Goal: Information Seeking & Learning: Learn about a topic

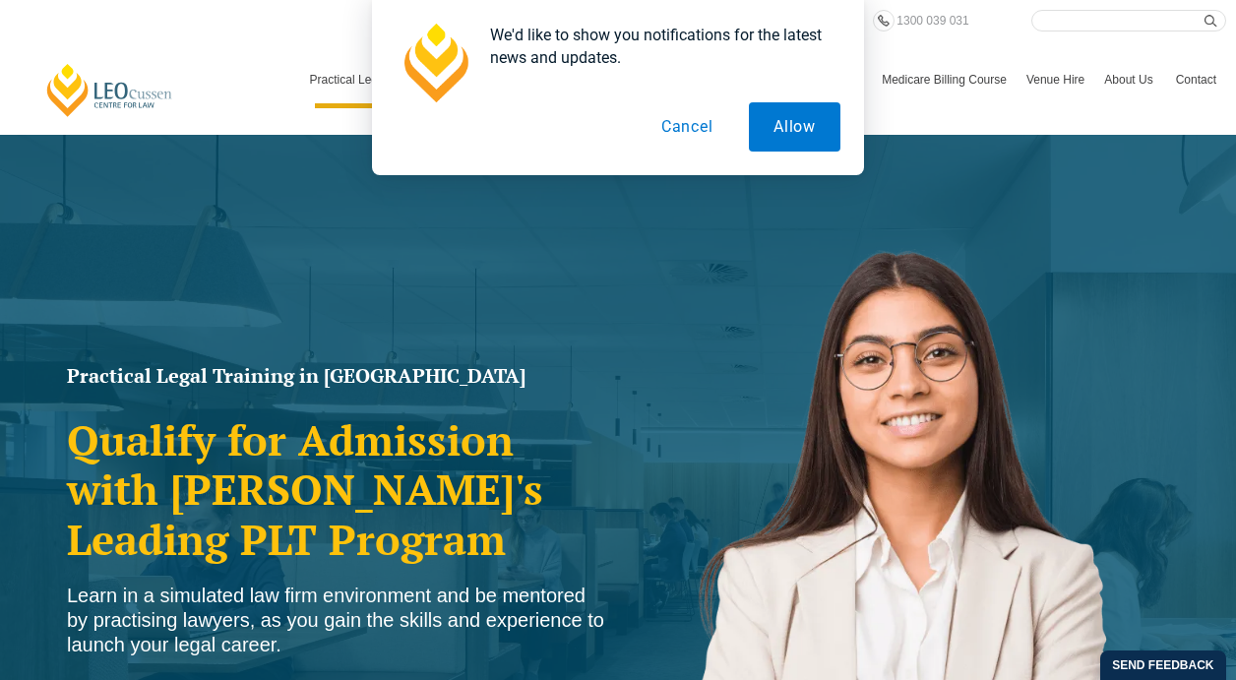
click at [709, 127] on button "Cancel" at bounding box center [687, 126] width 101 height 49
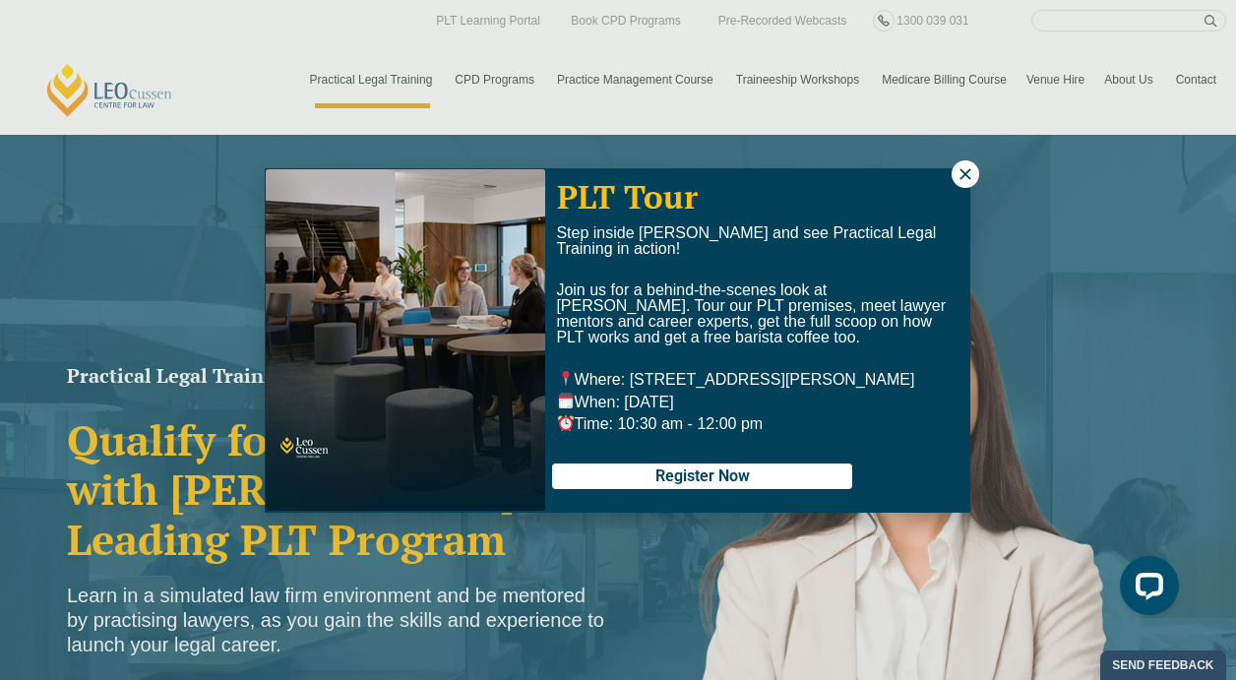
click at [965, 179] on icon at bounding box center [966, 174] width 18 height 18
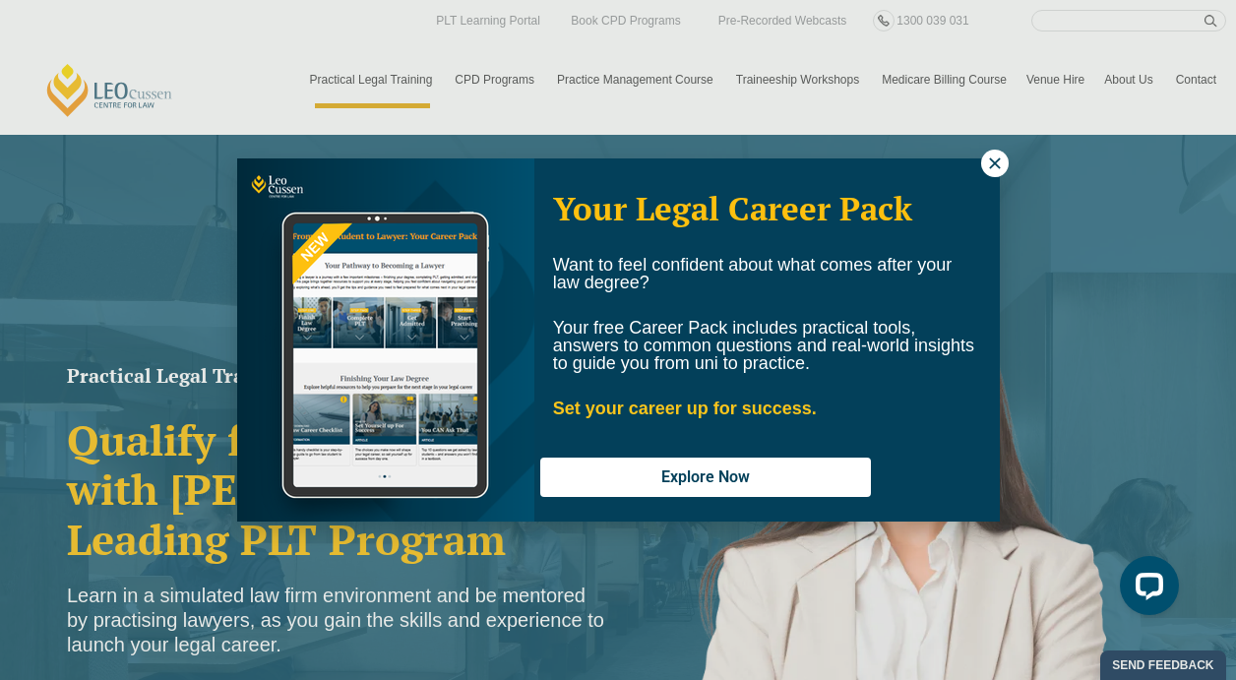
click at [997, 170] on icon at bounding box center [995, 164] width 18 height 18
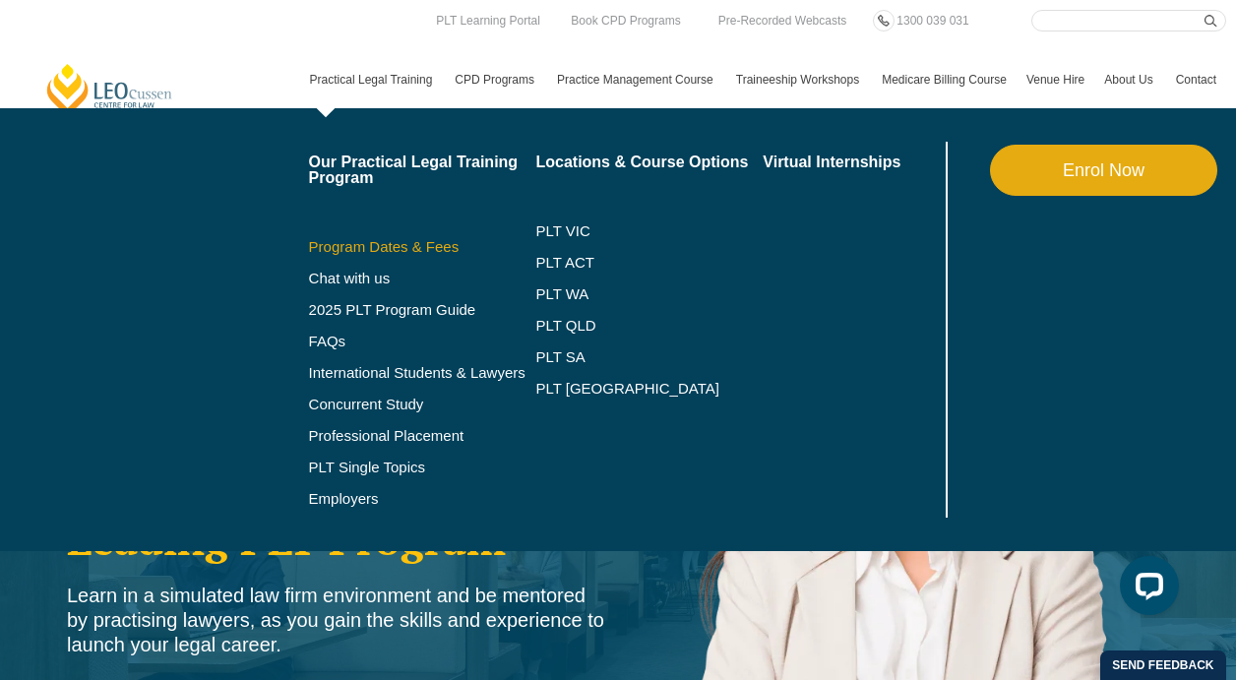
click at [350, 253] on link "Program Dates & Fees" at bounding box center [422, 247] width 227 height 16
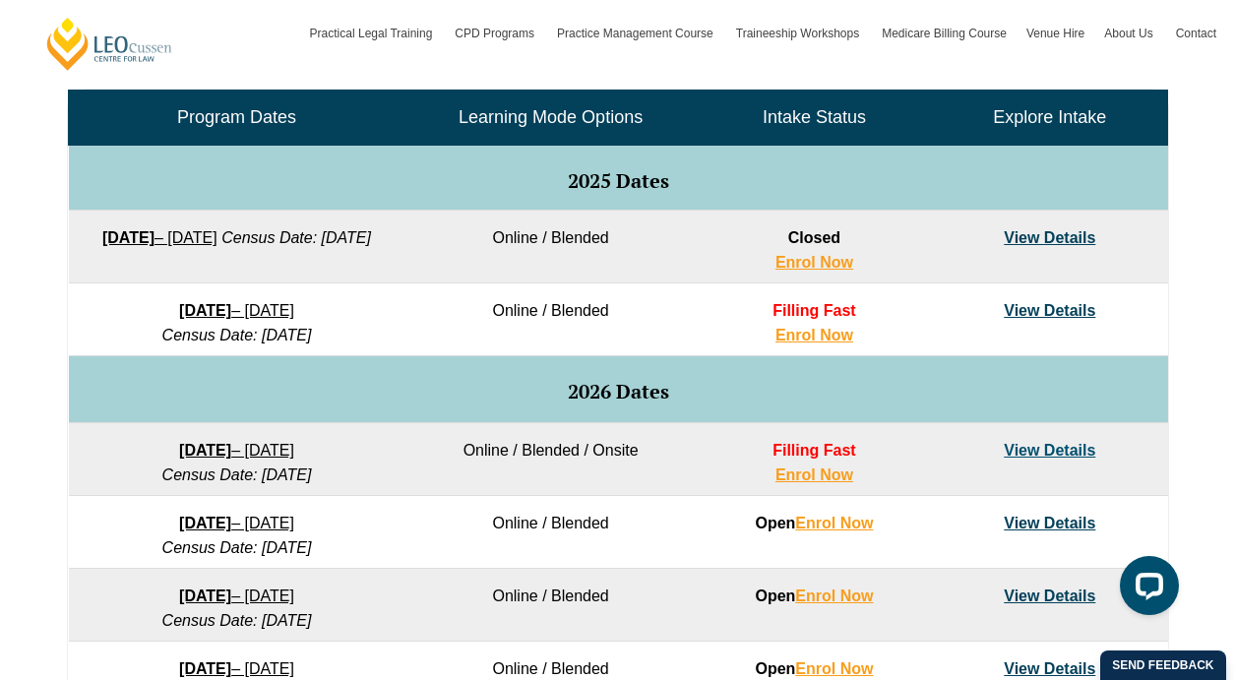
scroll to position [975, 0]
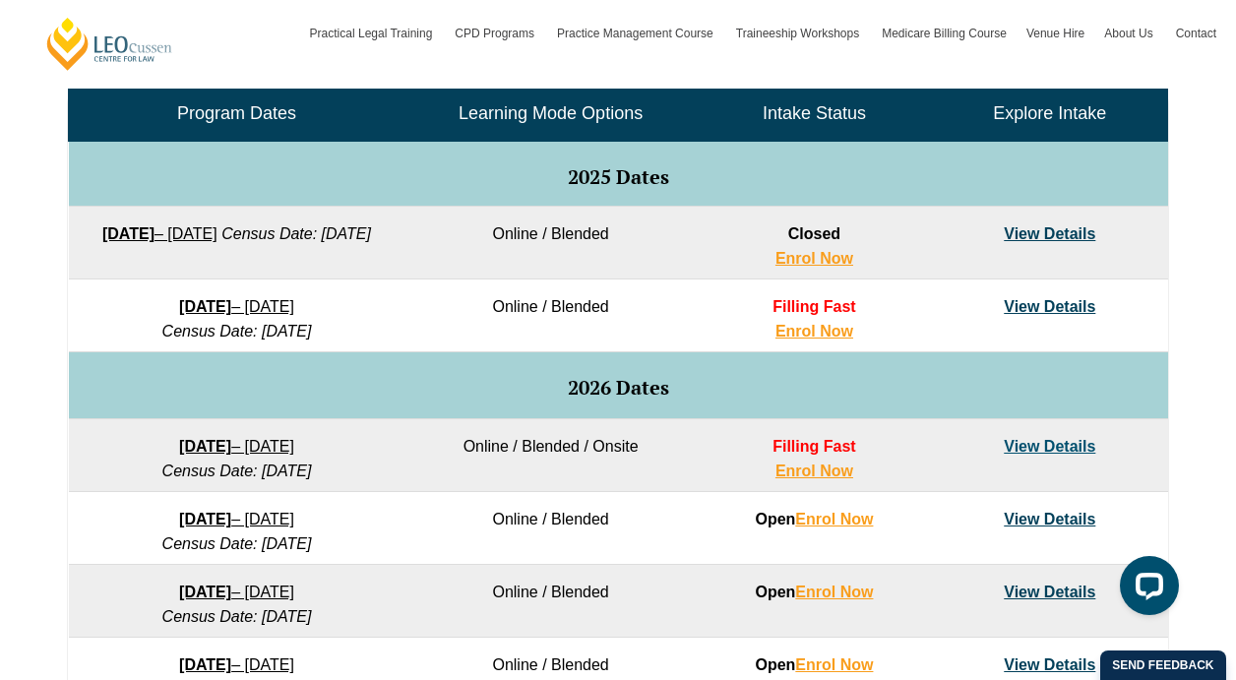
click at [1069, 304] on link "View Details" at bounding box center [1050, 306] width 92 height 17
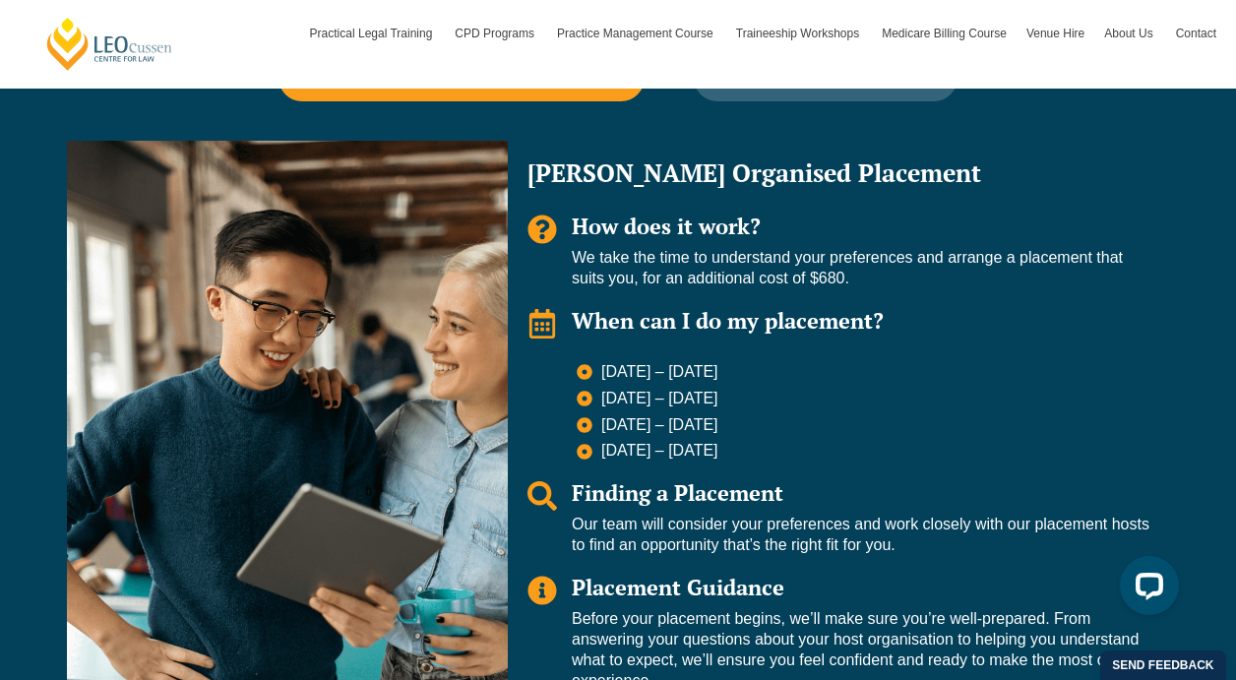
scroll to position [1449, 0]
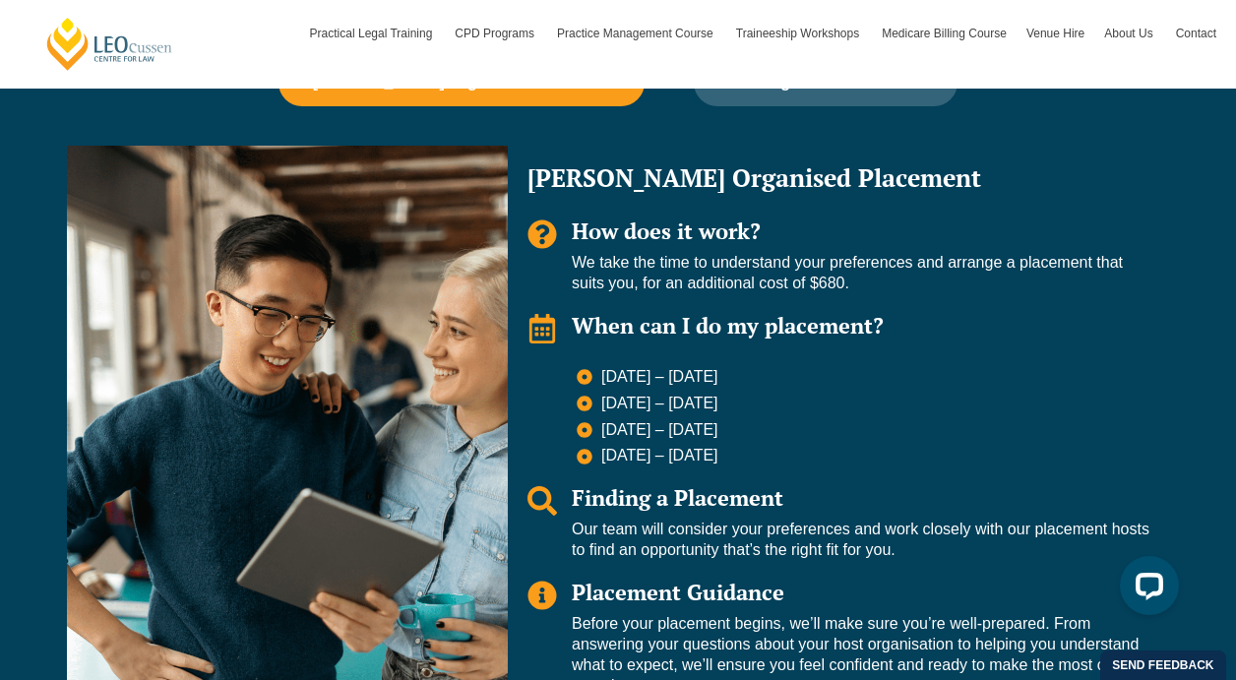
drag, startPoint x: 604, startPoint y: 398, endPoint x: 746, endPoint y: 414, distance: 142.7
click at [746, 414] on li "6 July – 24 July 2026" at bounding box center [863, 406] width 573 height 24
click at [585, 405] on icon "Tabs. Open items with Enter or Space, close with Escape and navigate using the …" at bounding box center [585, 404] width 16 height 16
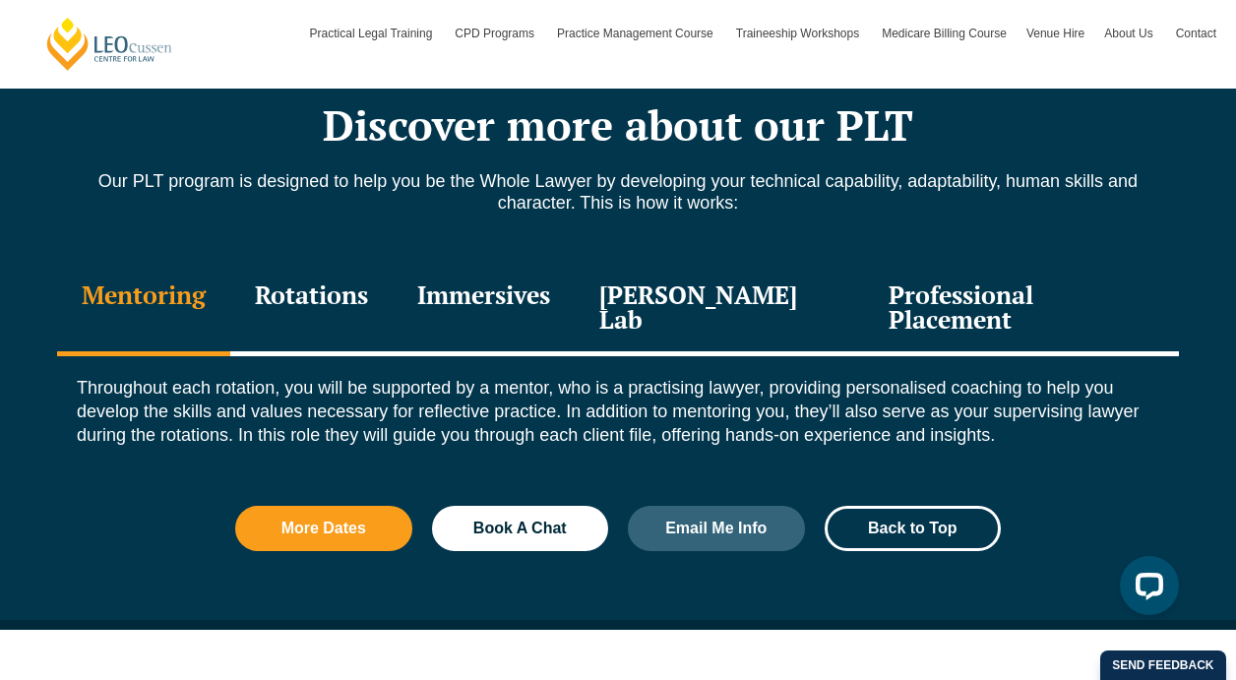
scroll to position [2145, 0]
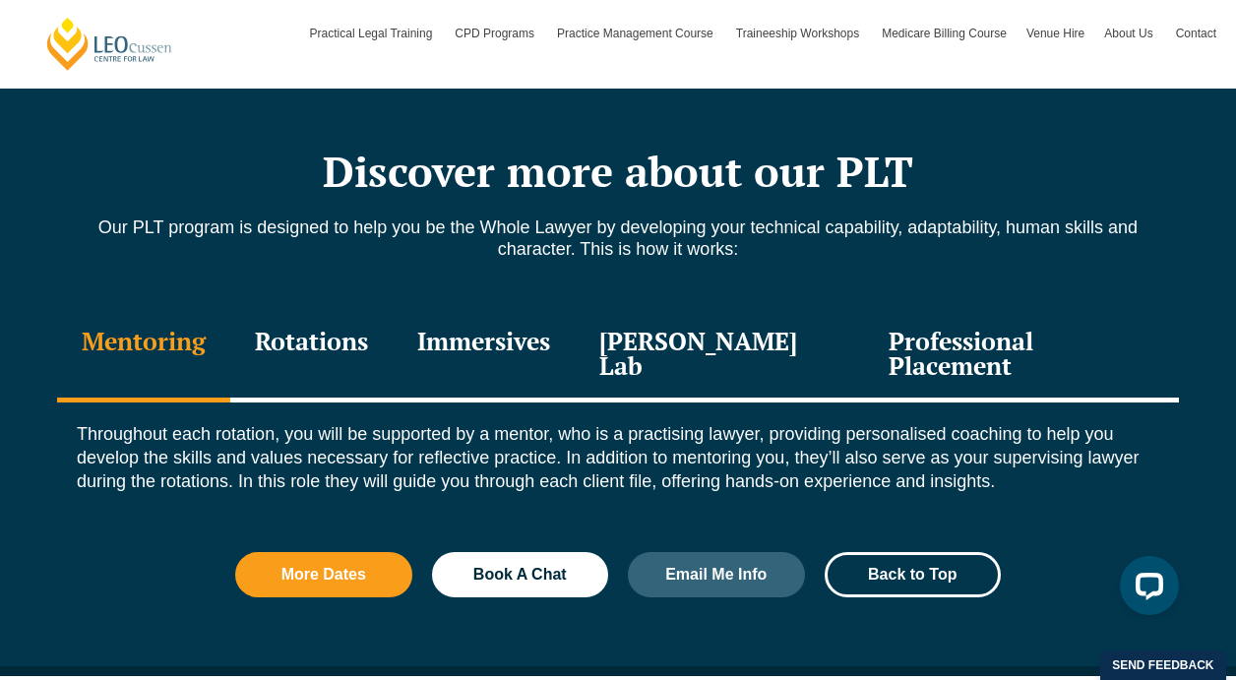
click at [509, 353] on div "Immersives" at bounding box center [484, 355] width 182 height 93
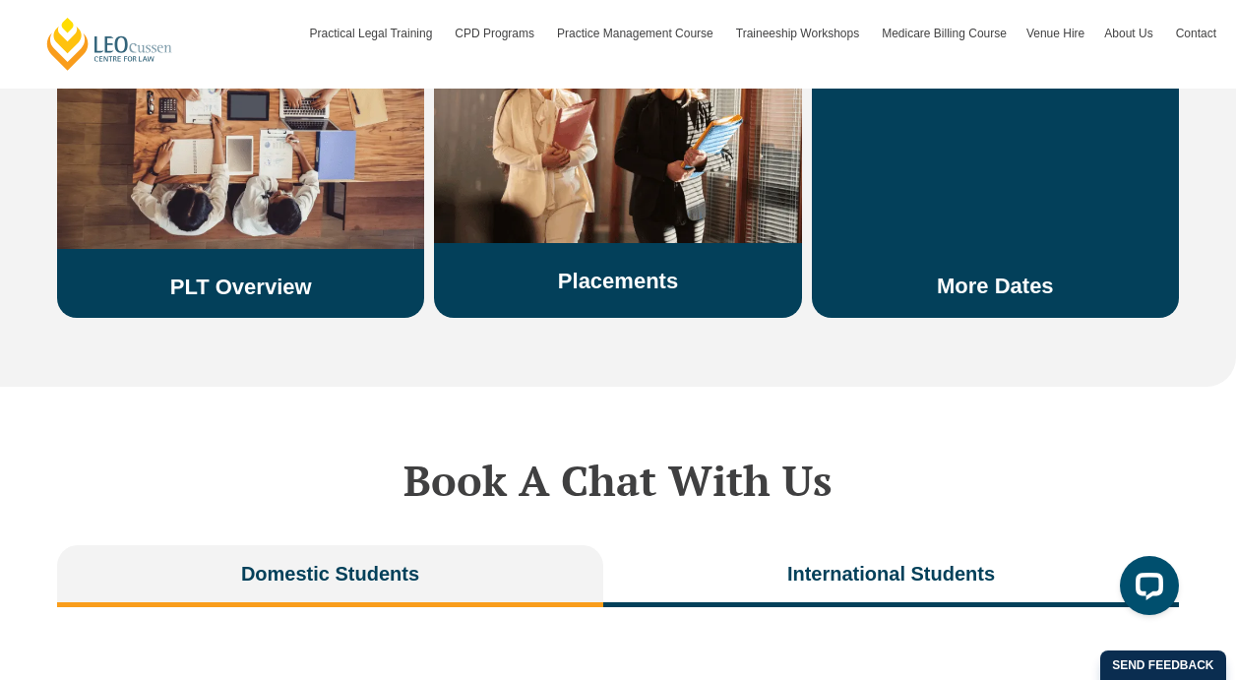
scroll to position [3780, 0]
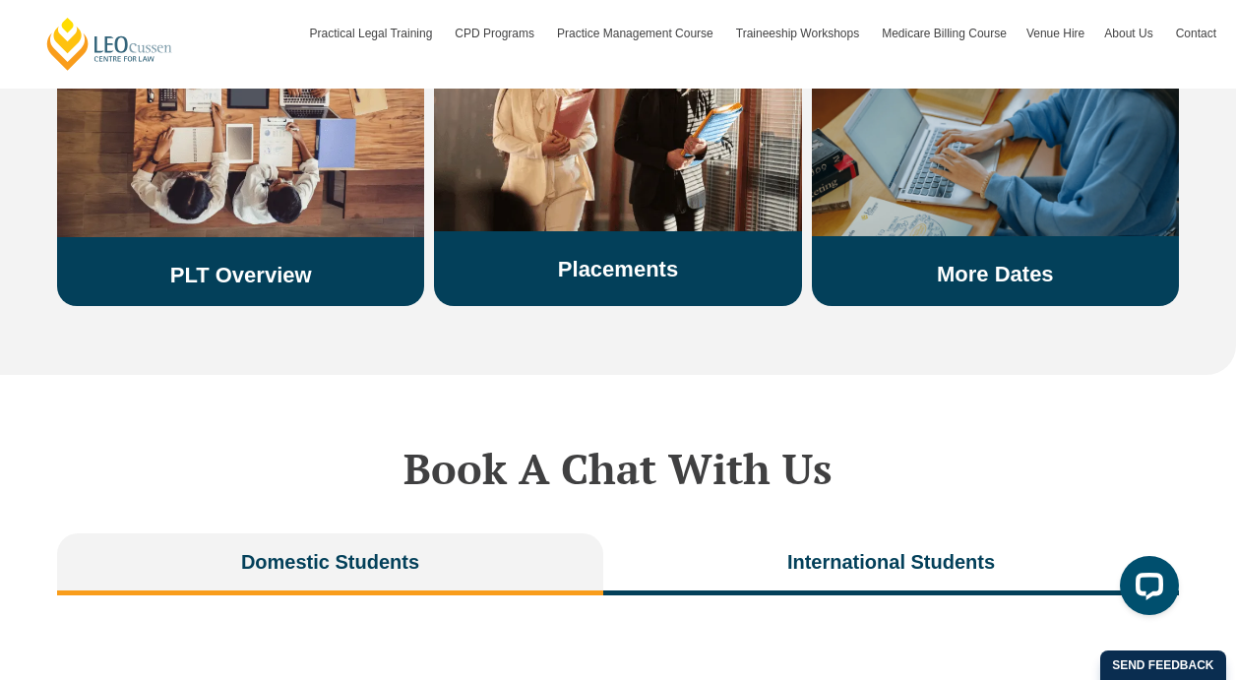
click at [1011, 212] on div "More Dates" at bounding box center [995, 140] width 367 height 296
click at [963, 262] on link "More Dates" at bounding box center [995, 274] width 117 height 25
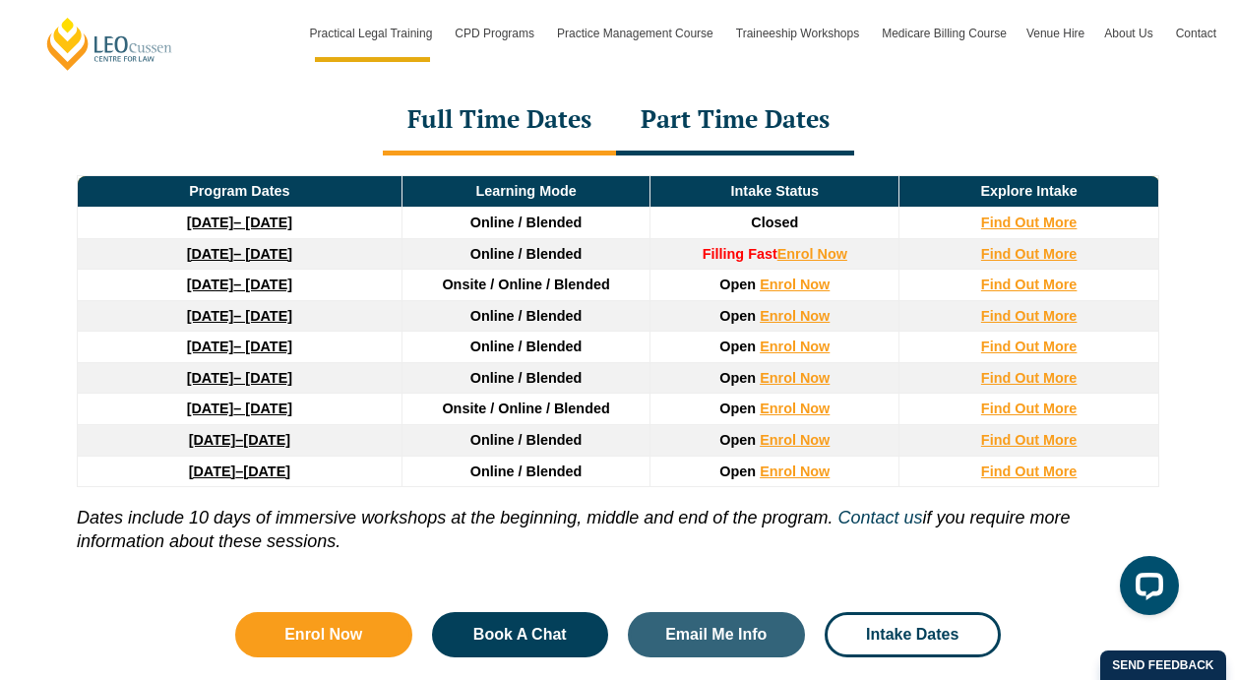
scroll to position [2723, 0]
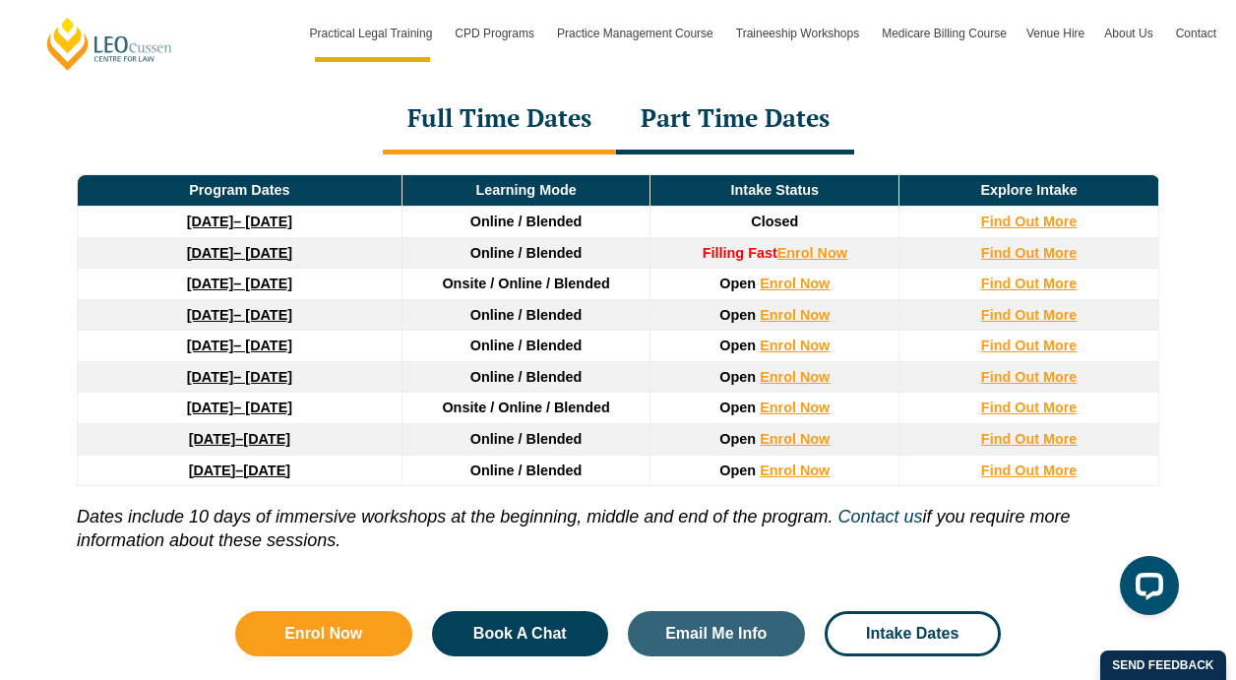
click at [257, 287] on link "27 January 2026 – 12 June 2026" at bounding box center [239, 284] width 105 height 16
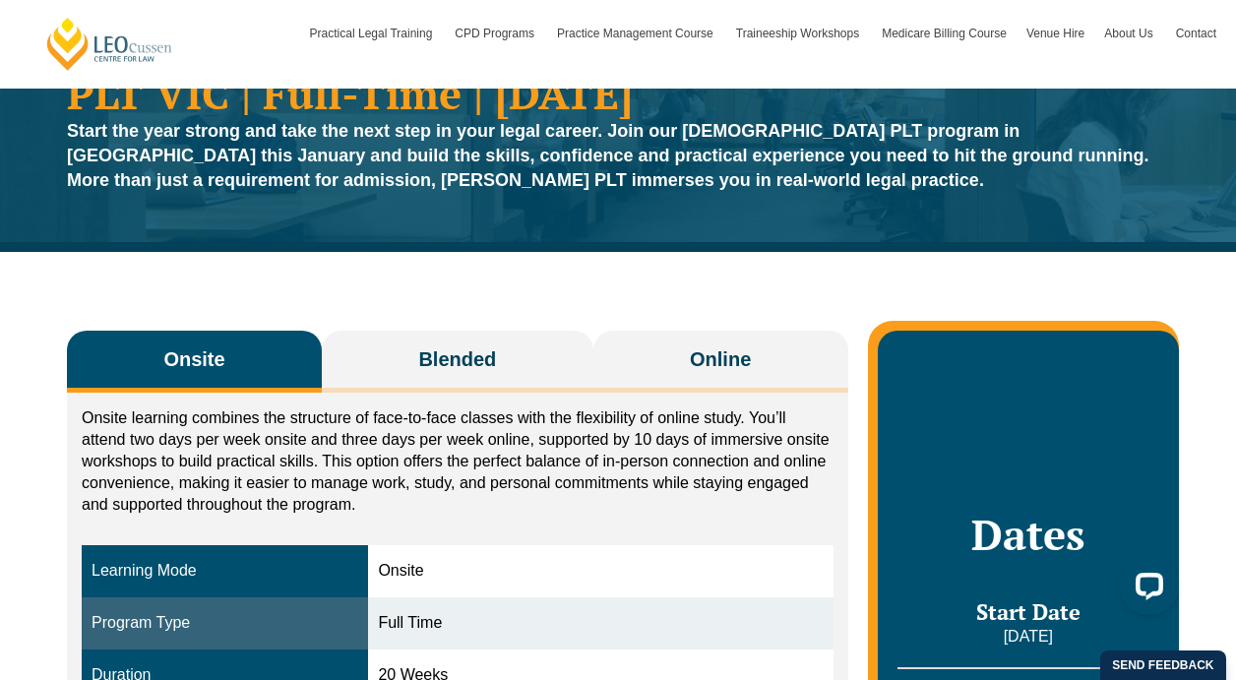
scroll to position [111, 0]
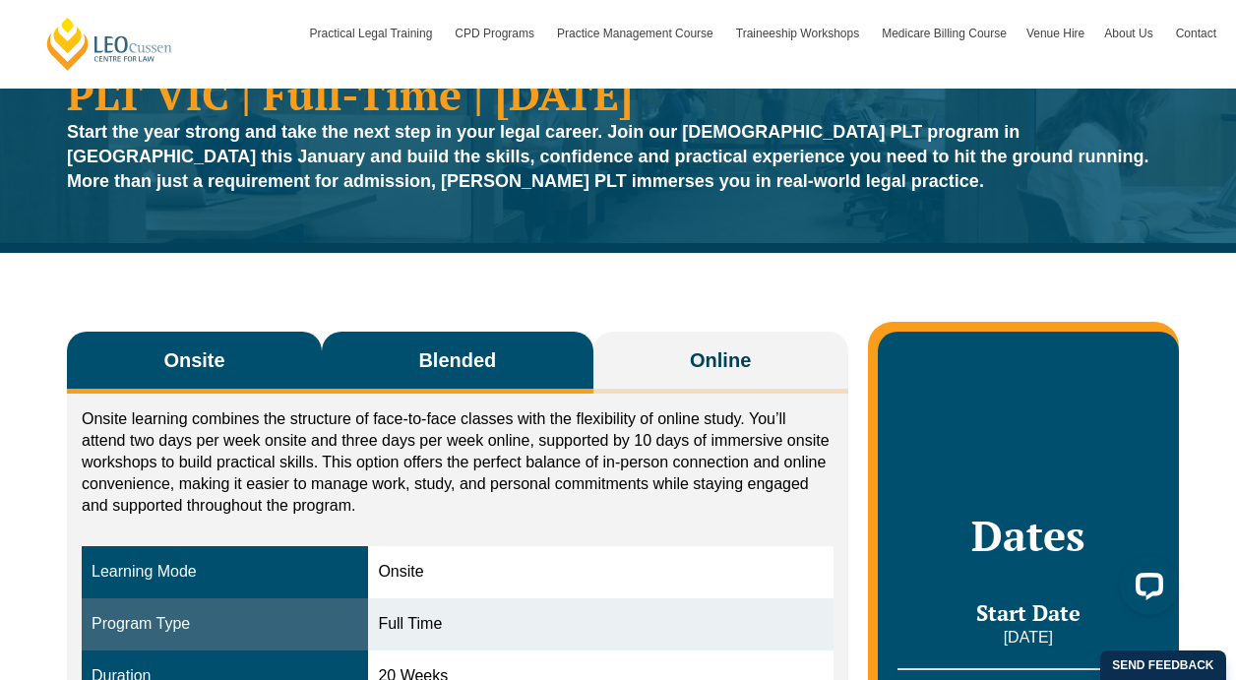
click at [544, 357] on button "Blended" at bounding box center [458, 363] width 272 height 62
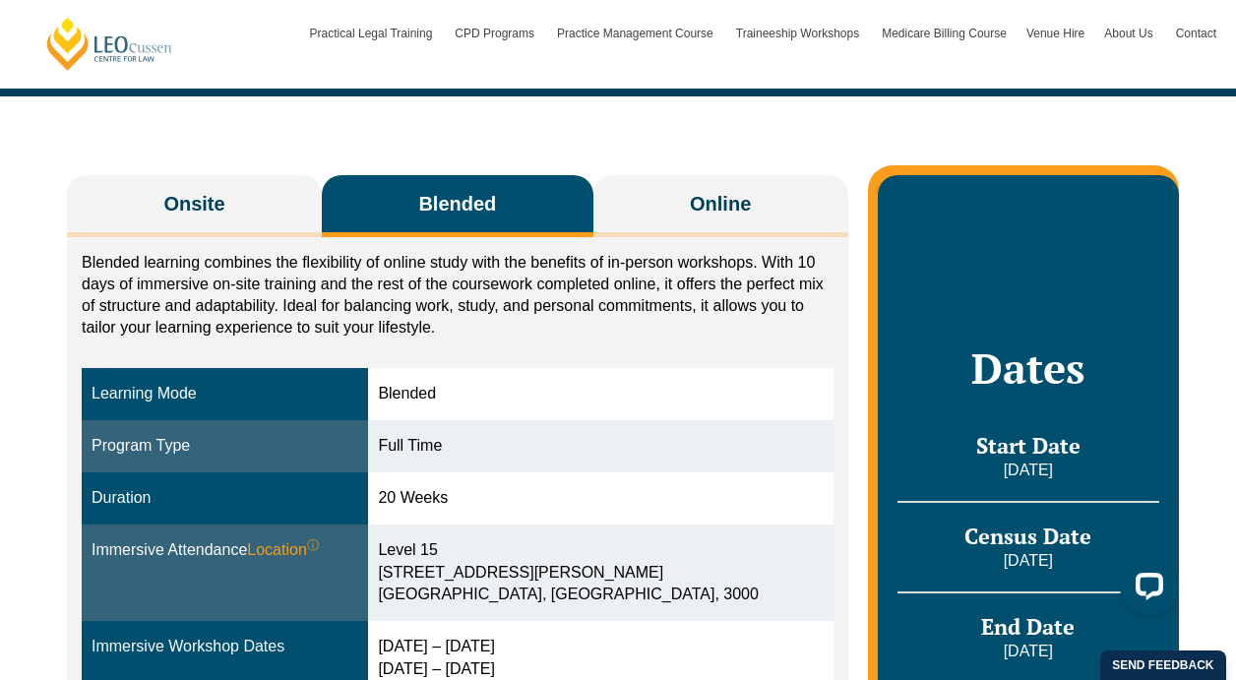
scroll to position [264, 0]
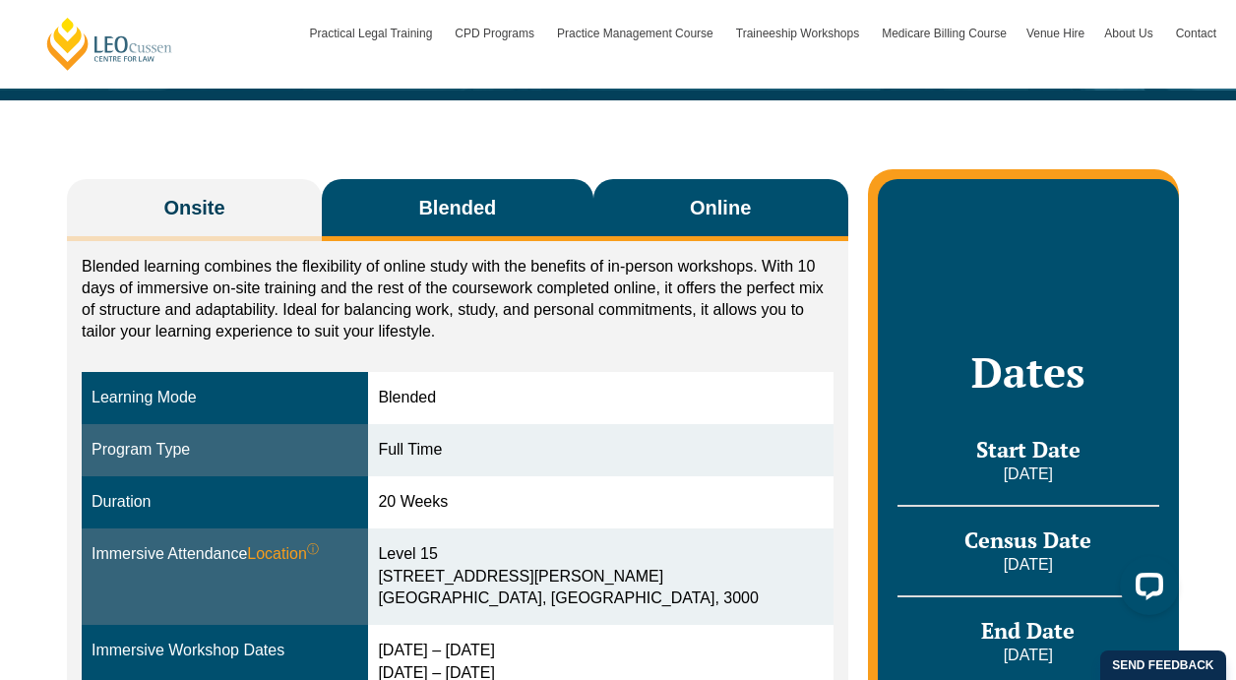
click at [660, 209] on button "Online" at bounding box center [720, 210] width 255 height 62
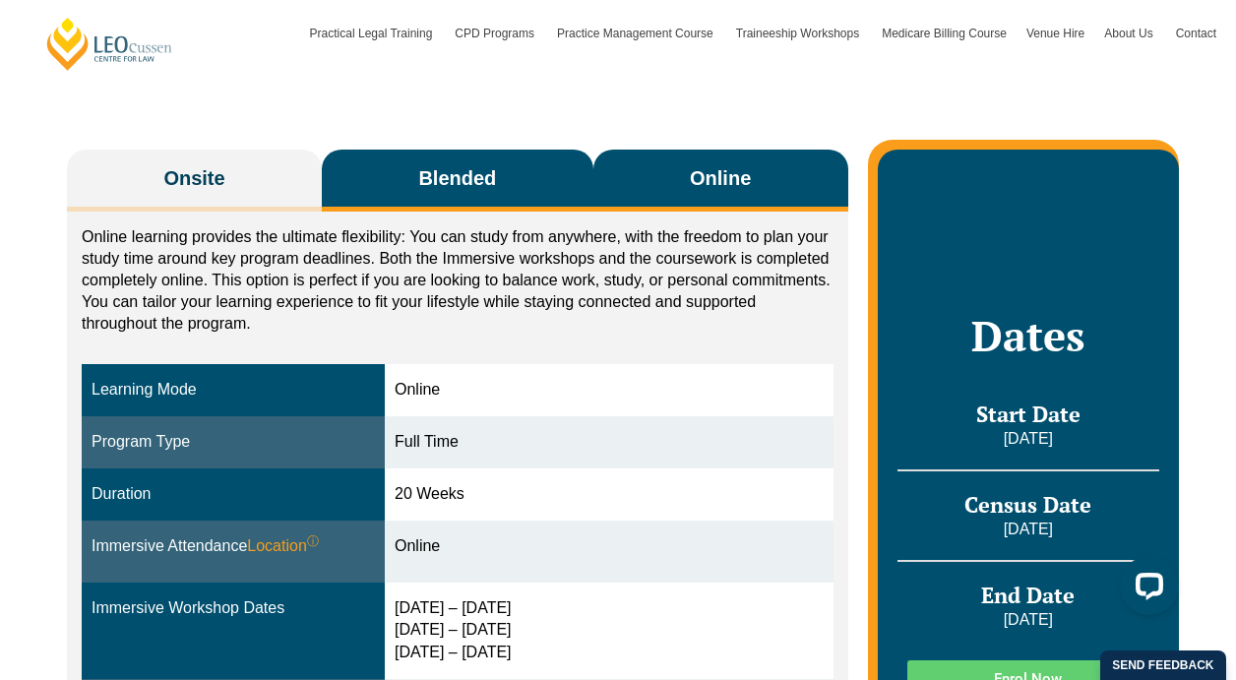
scroll to position [275, 0]
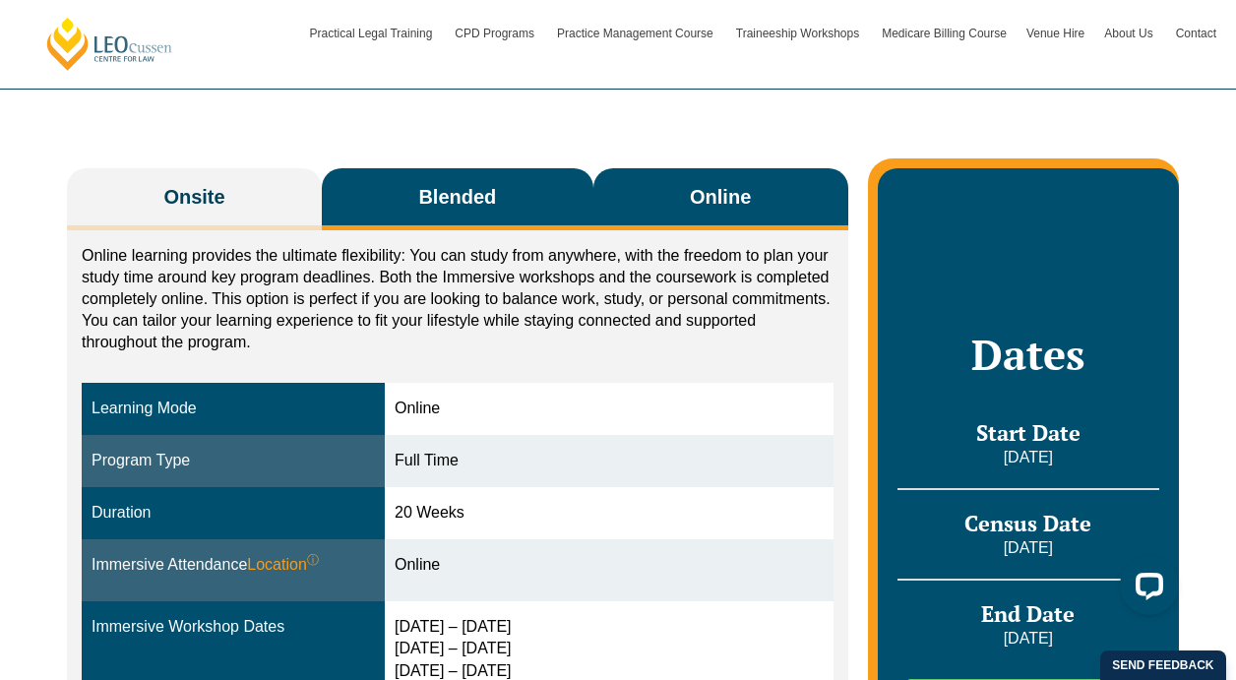
click at [499, 179] on button "Blended" at bounding box center [458, 199] width 272 height 62
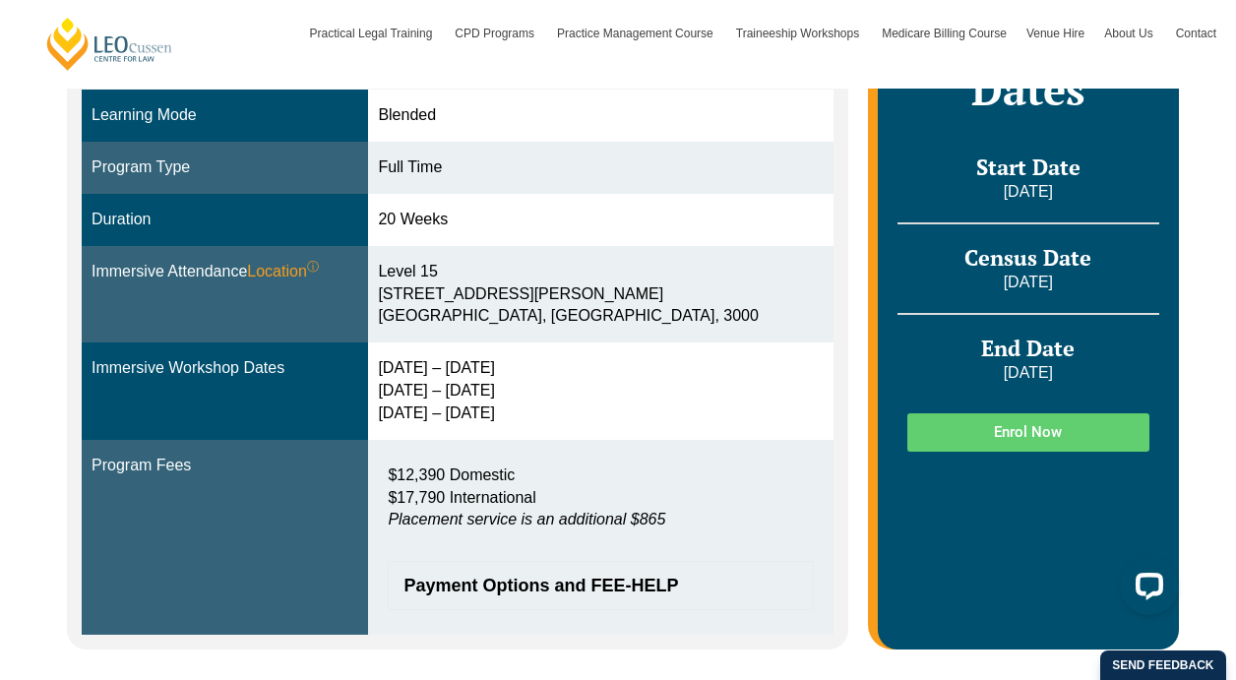
scroll to position [558, 0]
